Goal: Find specific page/section: Find specific page/section

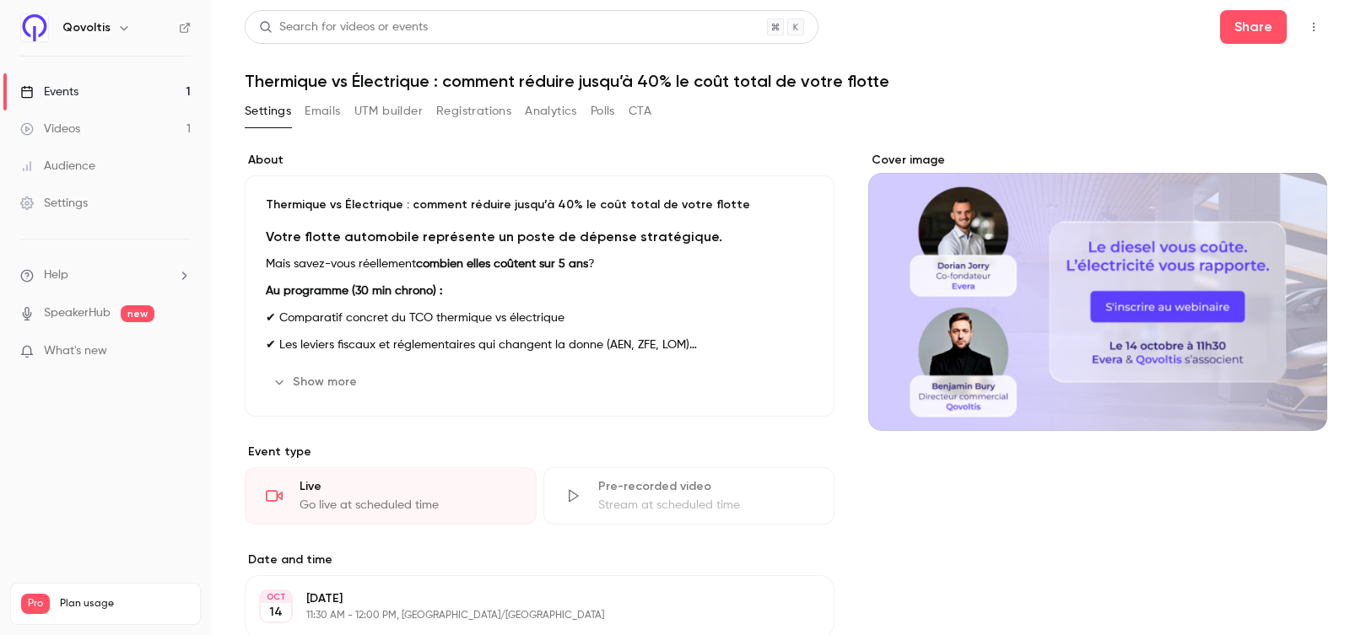
click at [634, 113] on button "CTA" at bounding box center [639, 111] width 23 height 27
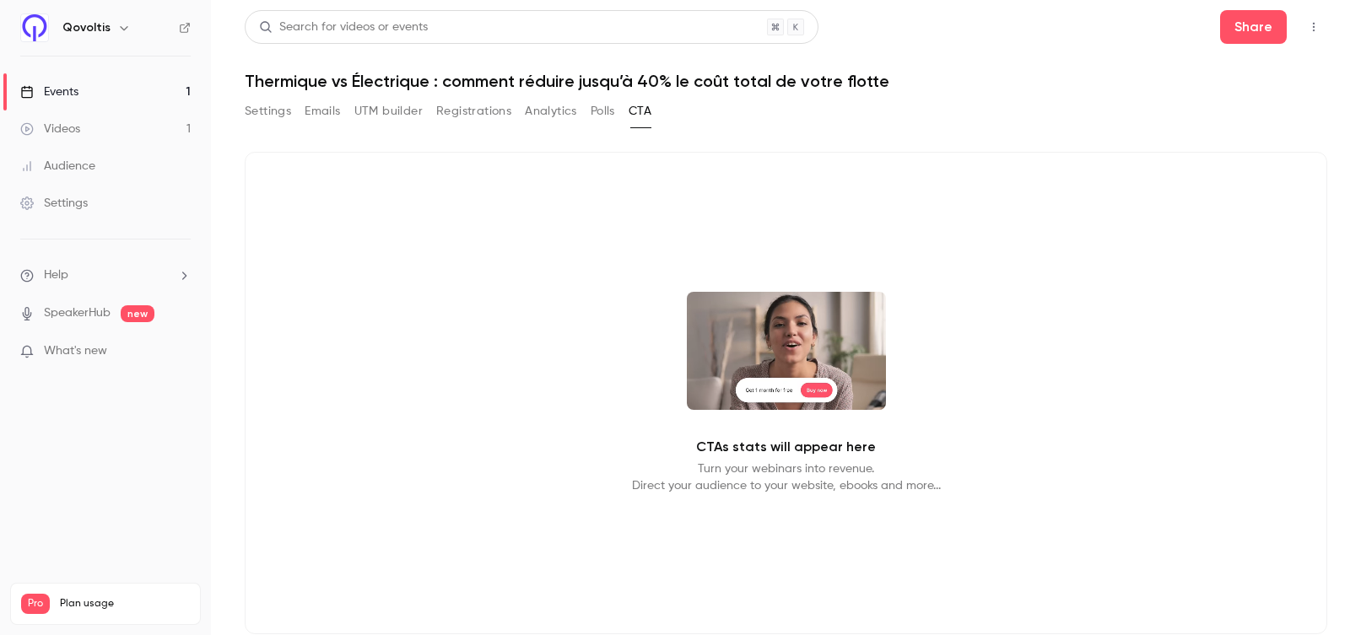
click at [597, 111] on button "Polls" at bounding box center [603, 111] width 24 height 27
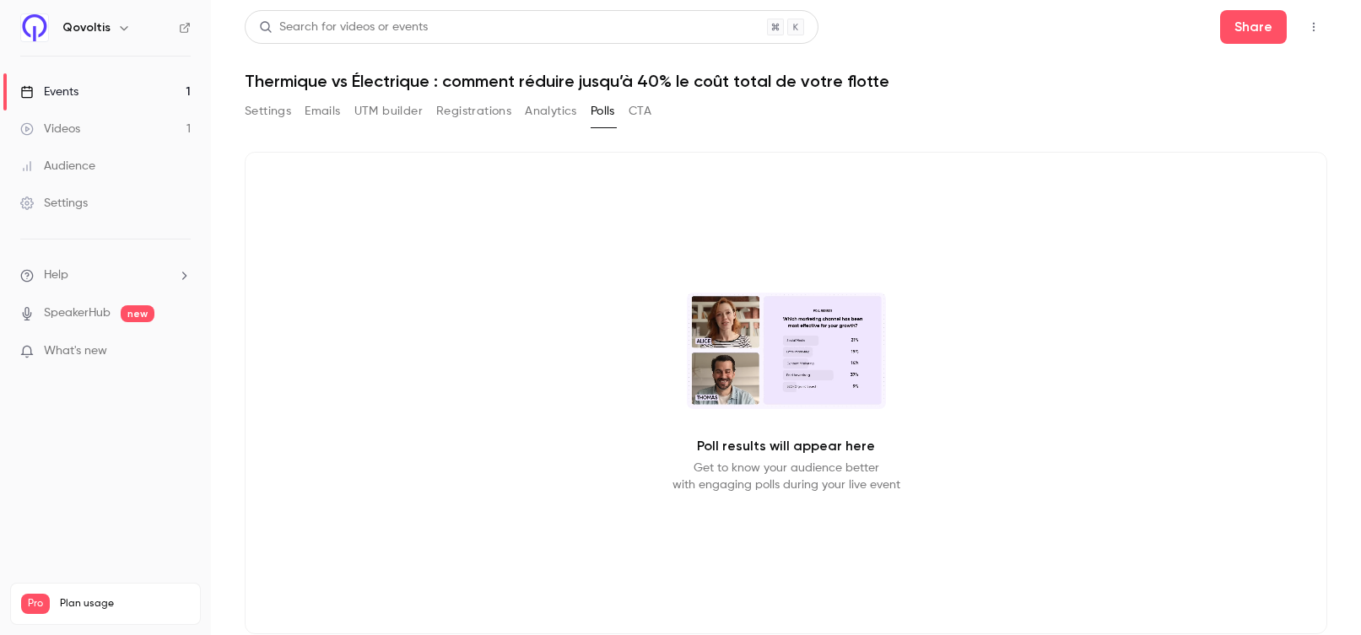
click at [556, 114] on button "Analytics" at bounding box center [551, 111] width 52 height 27
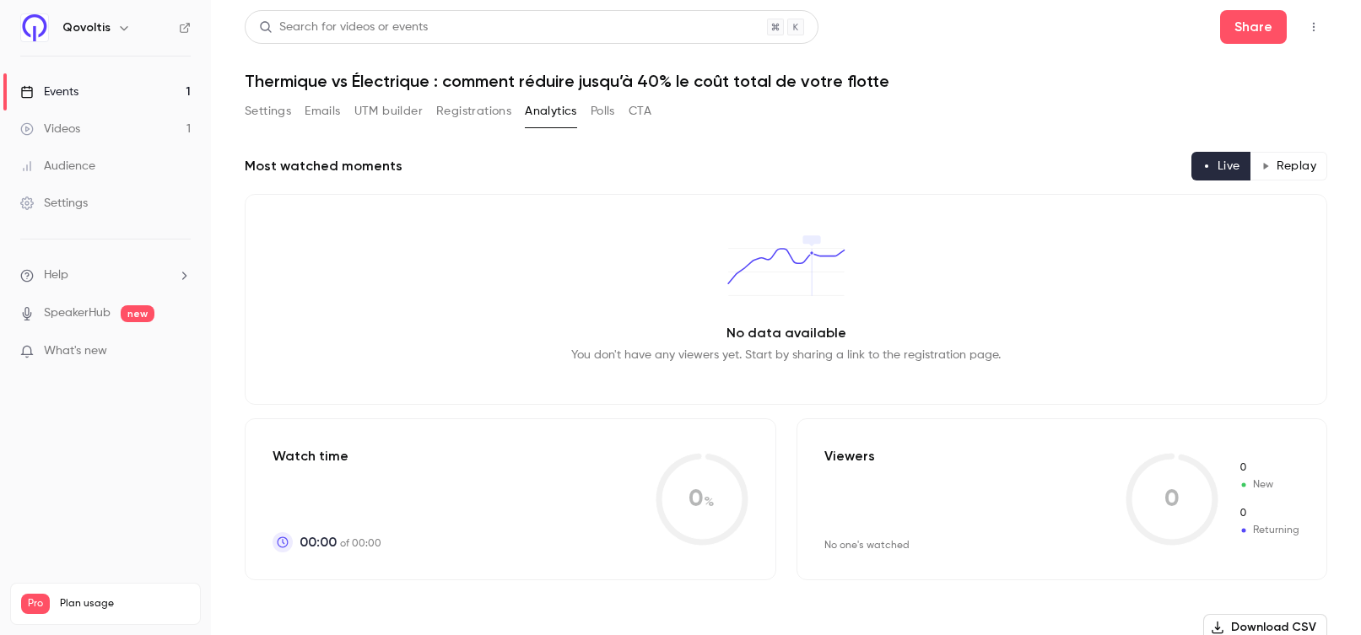
click at [488, 112] on button "Registrations" at bounding box center [473, 111] width 75 height 27
